Goal: Transaction & Acquisition: Purchase product/service

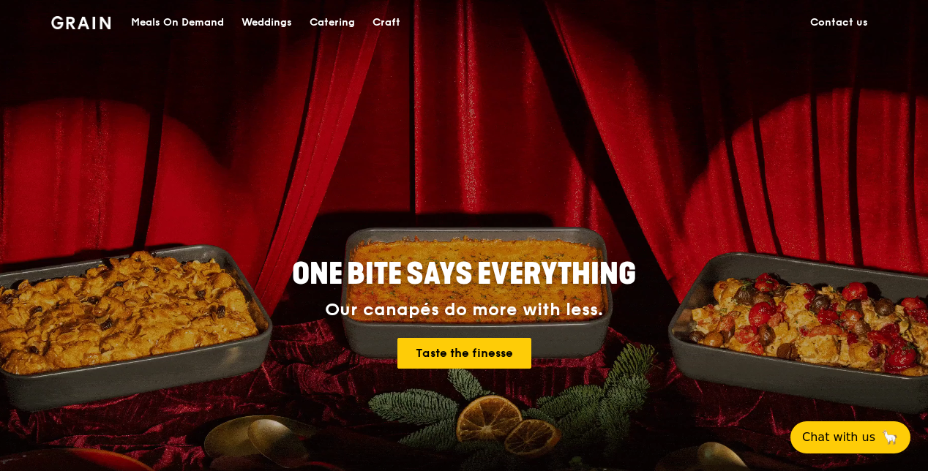
click at [187, 14] on div "Meals On Demand" at bounding box center [177, 23] width 93 height 44
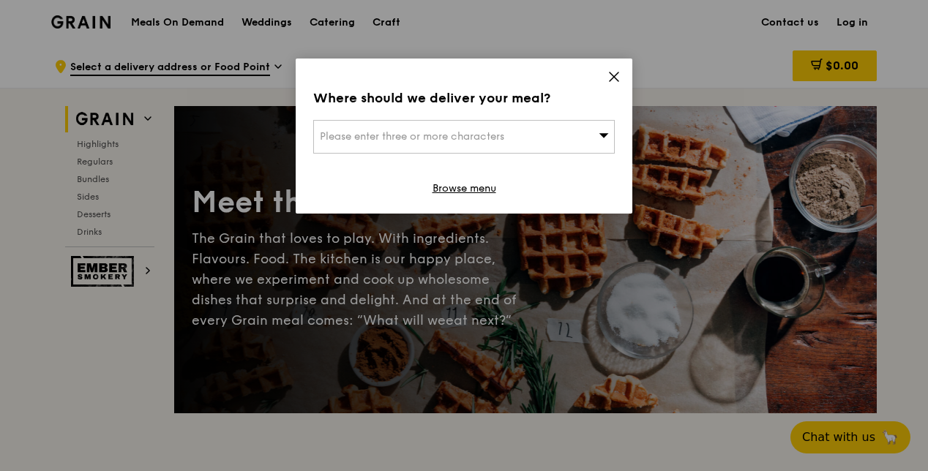
click at [555, 141] on div "Please enter three or more characters" at bounding box center [464, 137] width 302 height 34
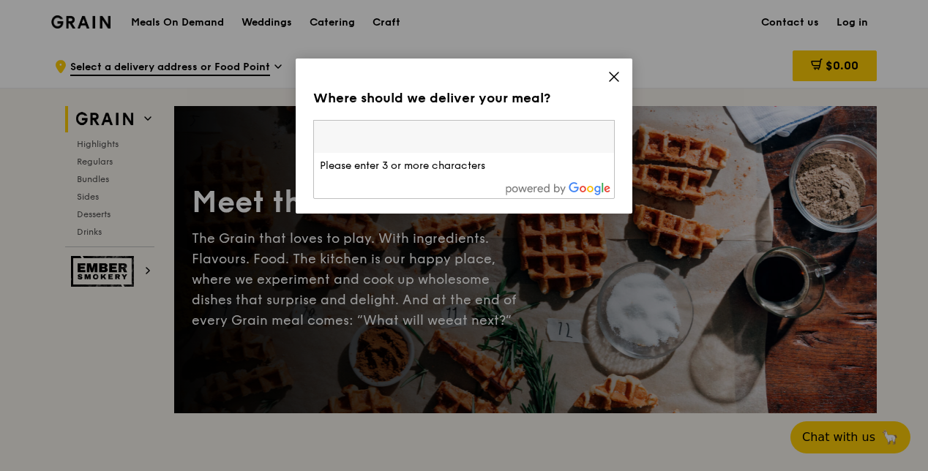
click at [616, 77] on icon at bounding box center [614, 76] width 13 height 13
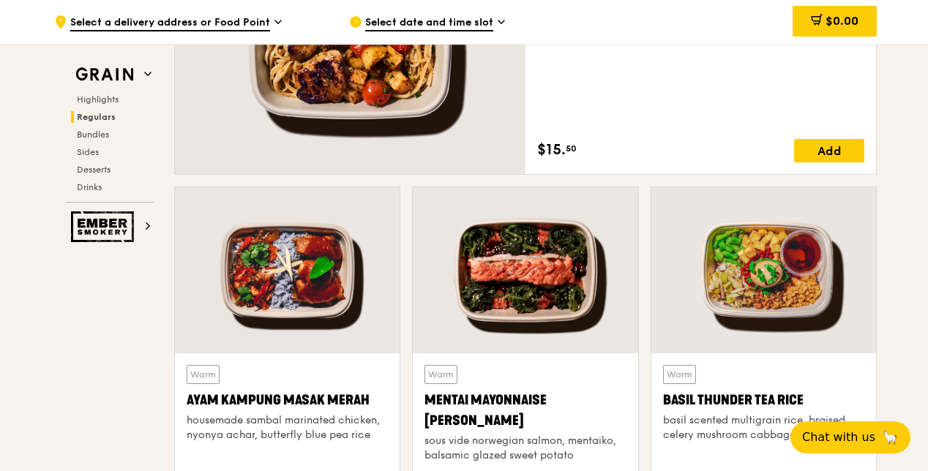
scroll to position [1171, 0]
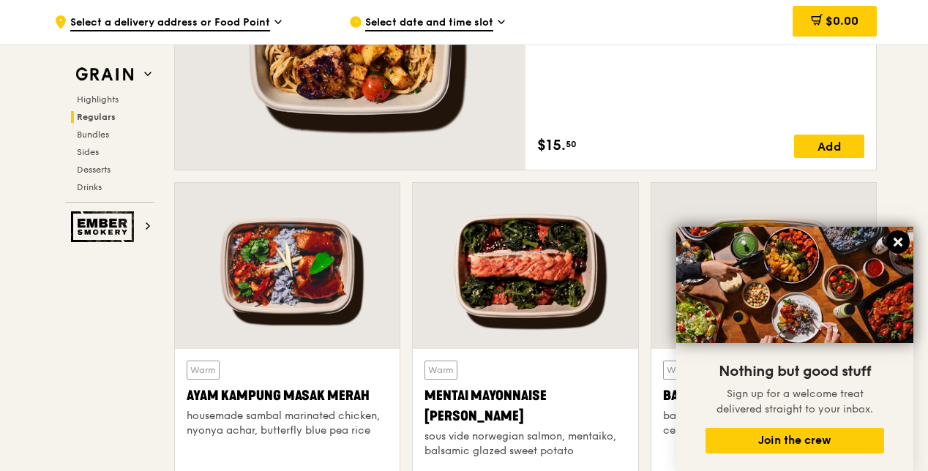
click at [899, 240] on icon at bounding box center [898, 242] width 9 height 9
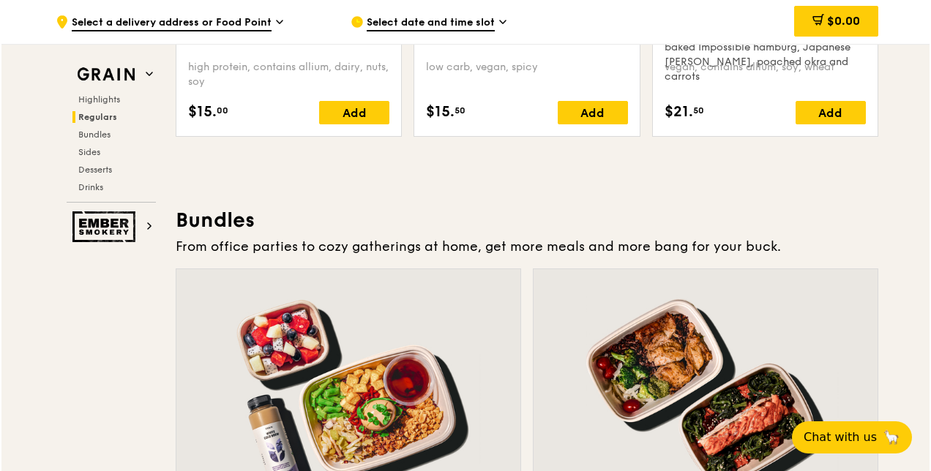
scroll to position [2123, 0]
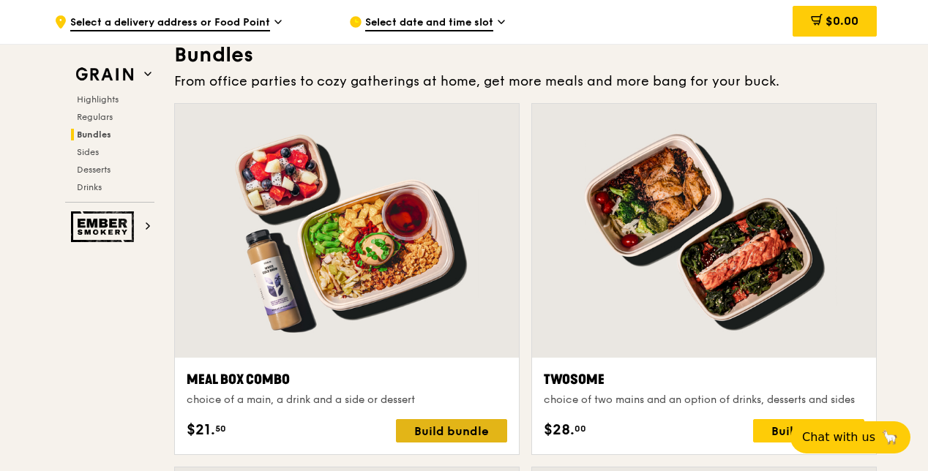
click at [419, 430] on div "Build bundle" at bounding box center [451, 430] width 111 height 23
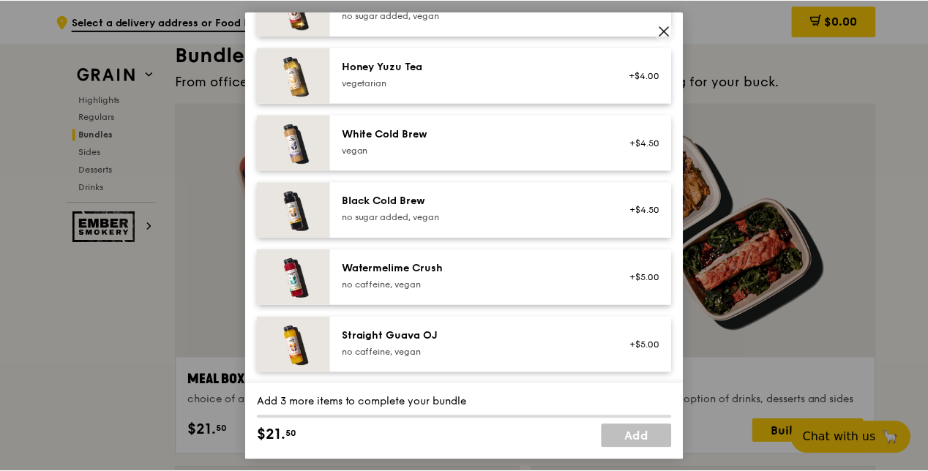
scroll to position [1408, 0]
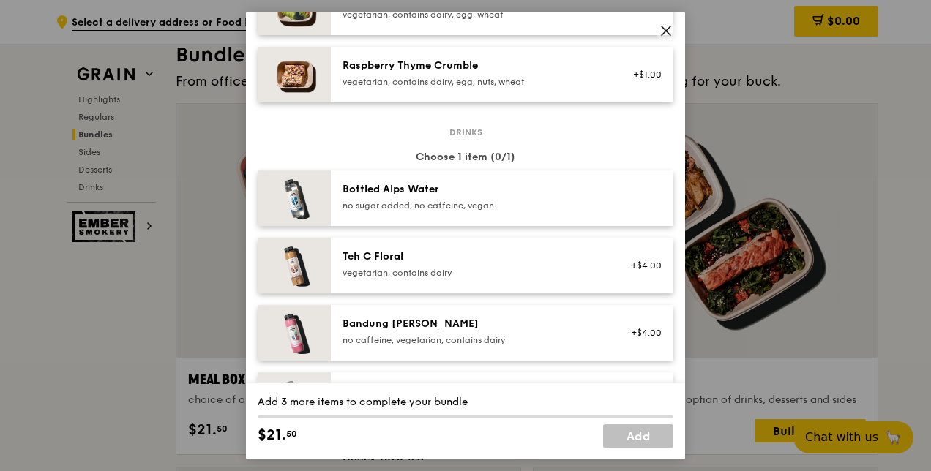
click at [670, 26] on icon at bounding box center [666, 30] width 9 height 9
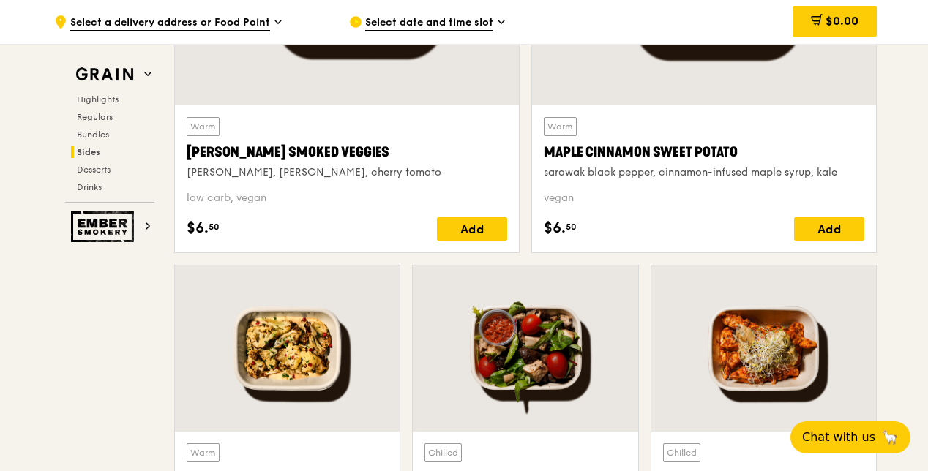
scroll to position [3367, 0]
